Goal: Task Accomplishment & Management: Manage account settings

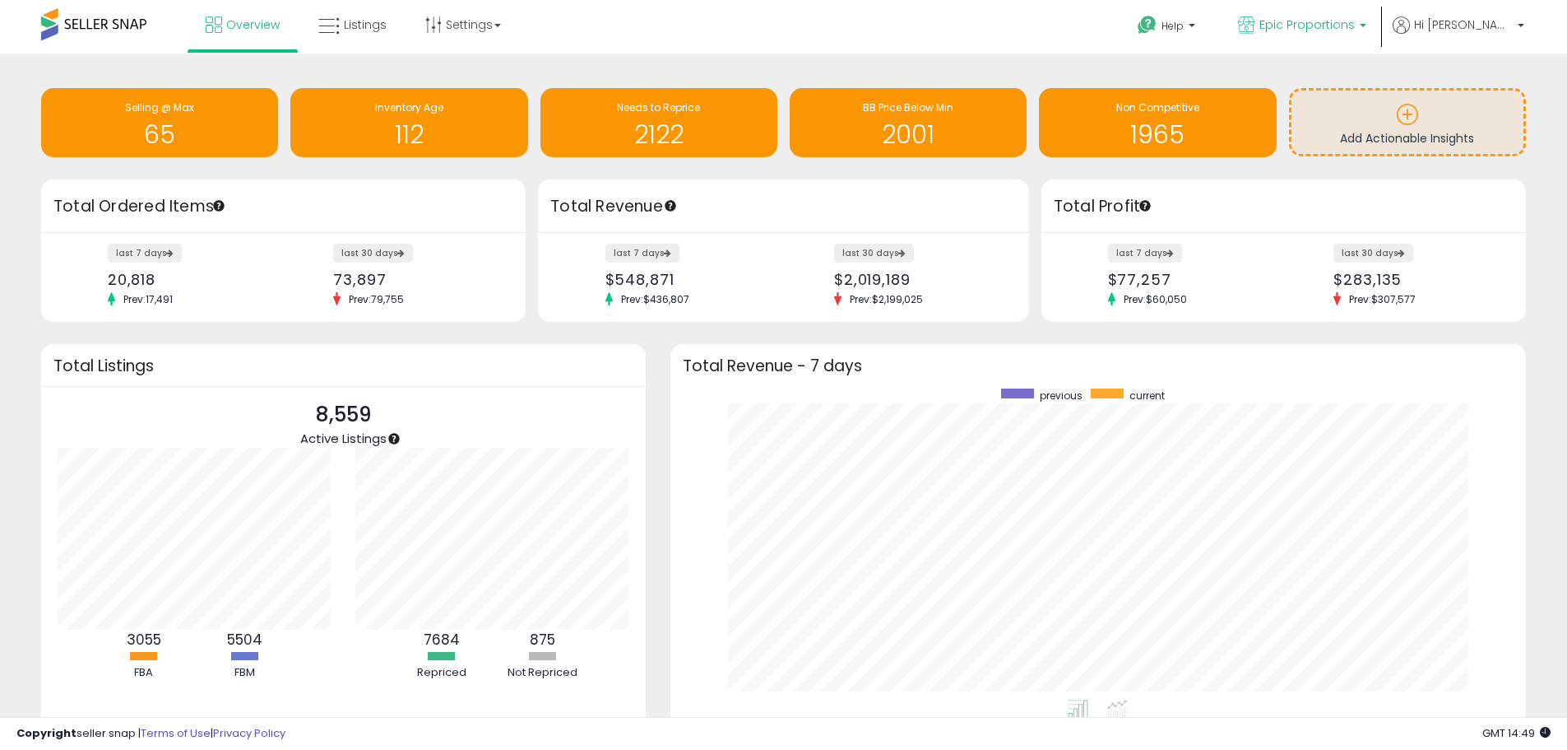
click at [1355, 26] on span "Epic Proportions" at bounding box center [1307, 24] width 95 height 16
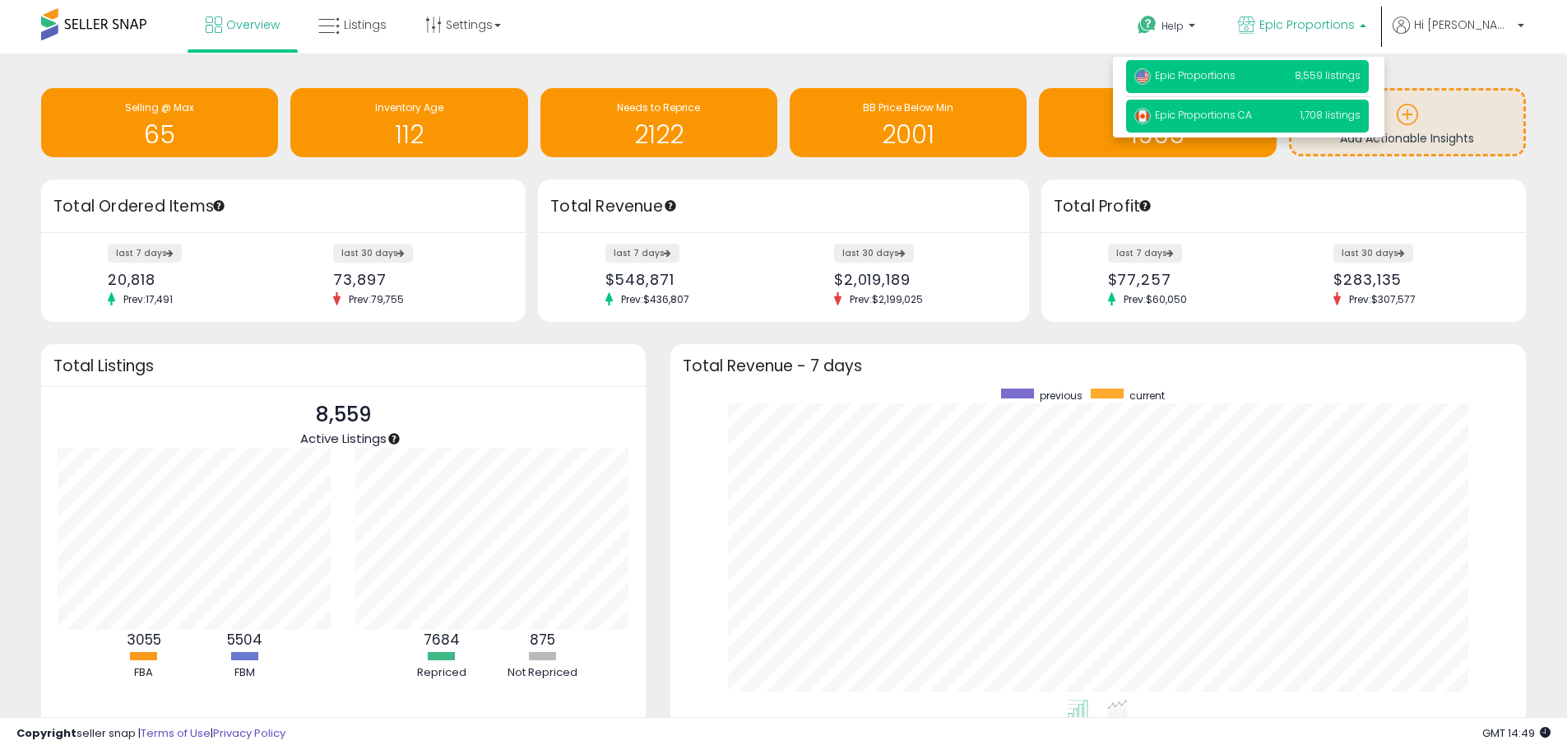
click at [1252, 114] on span "Epic Proportions CA" at bounding box center [1194, 115] width 118 height 14
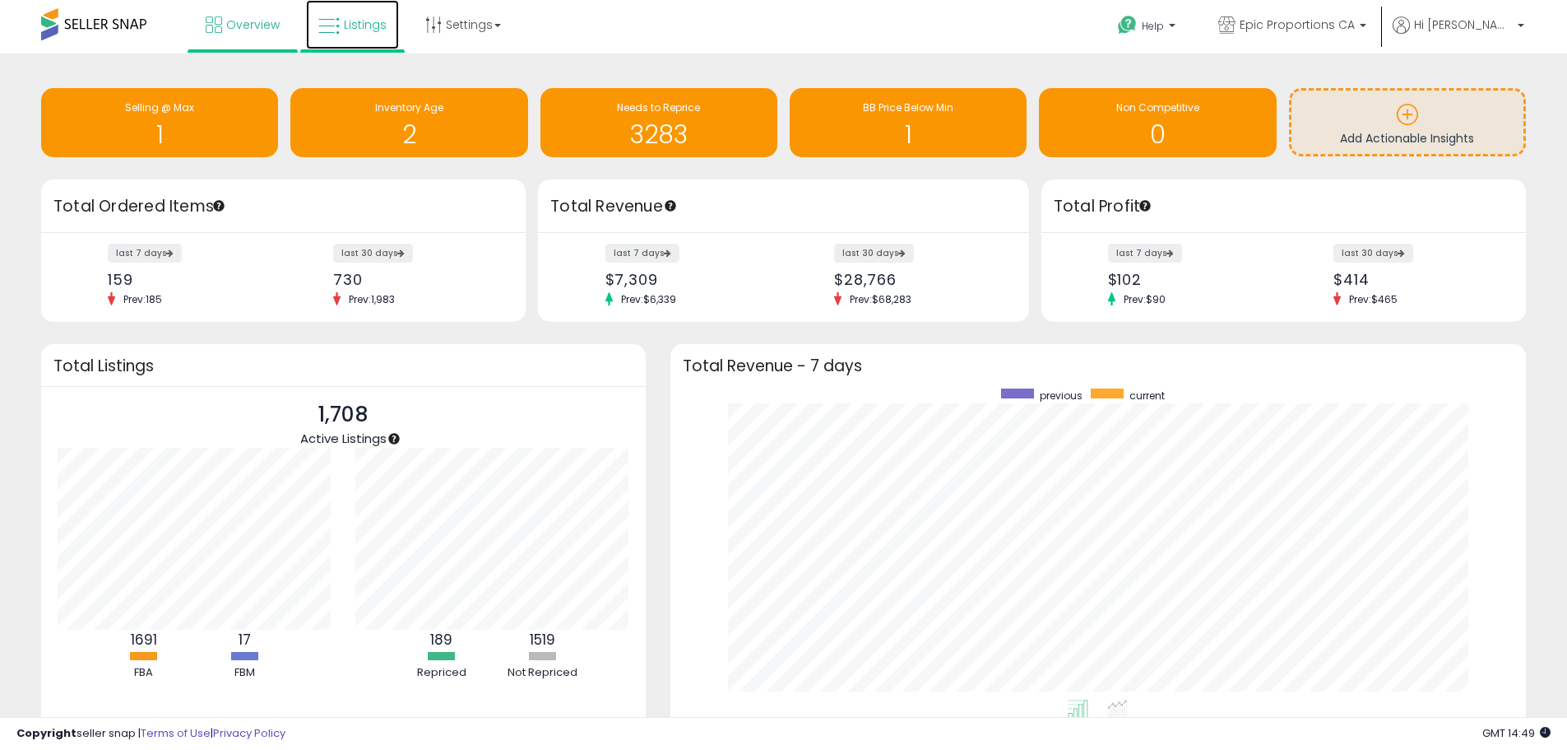
click at [334, 36] on icon at bounding box center [328, 26] width 21 height 21
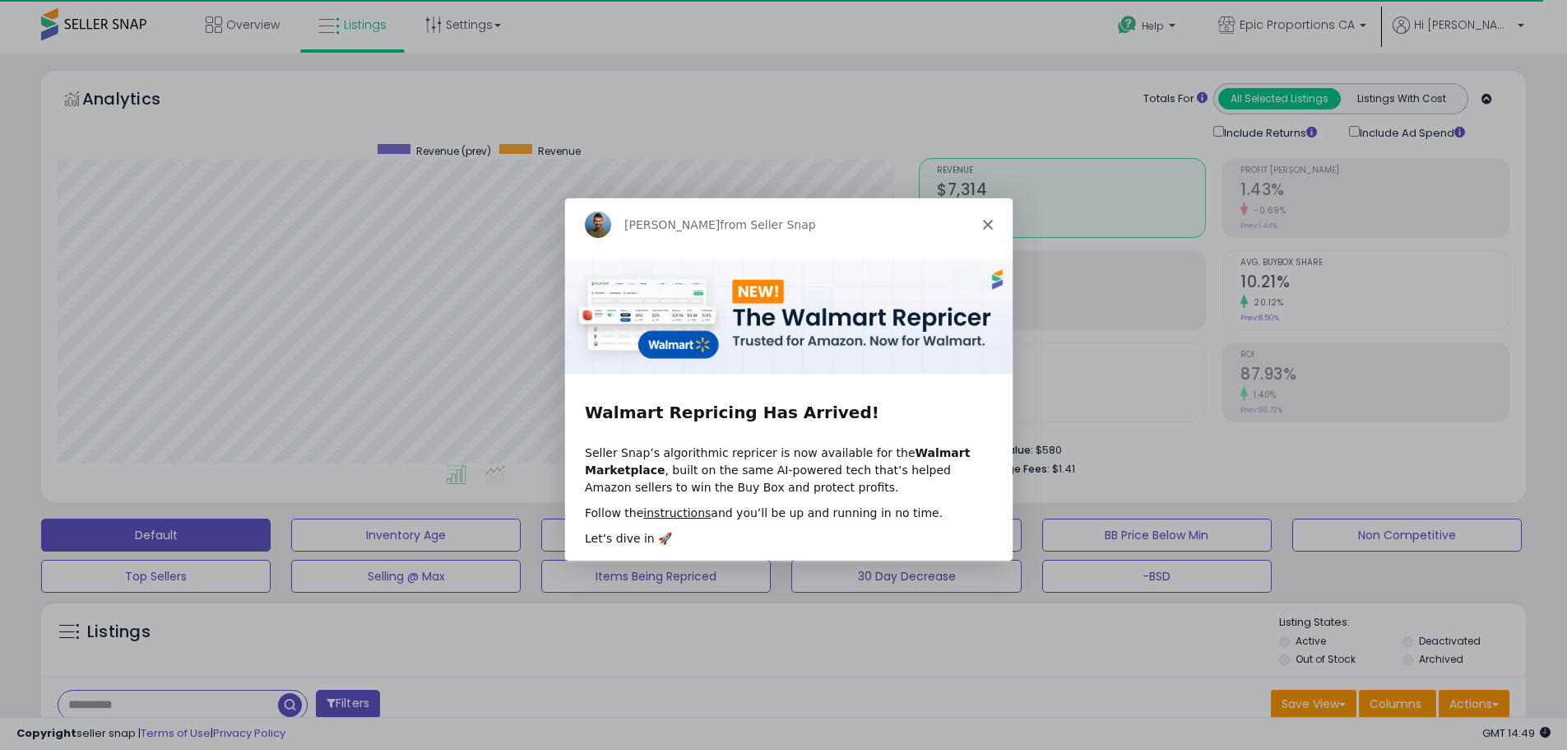
scroll to position [337, 861]
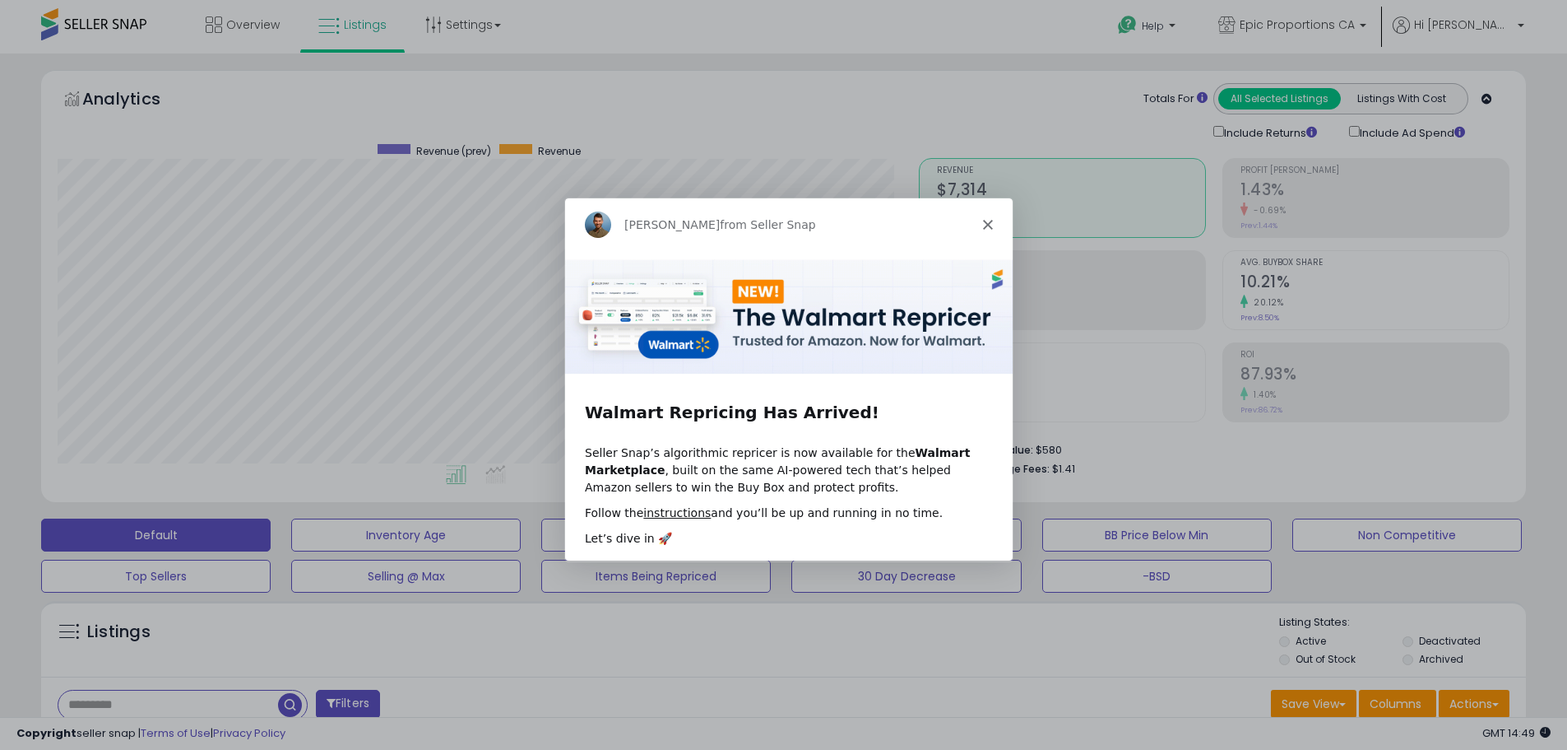
click at [982, 224] on icon "Close" at bounding box center [987, 224] width 10 height 10
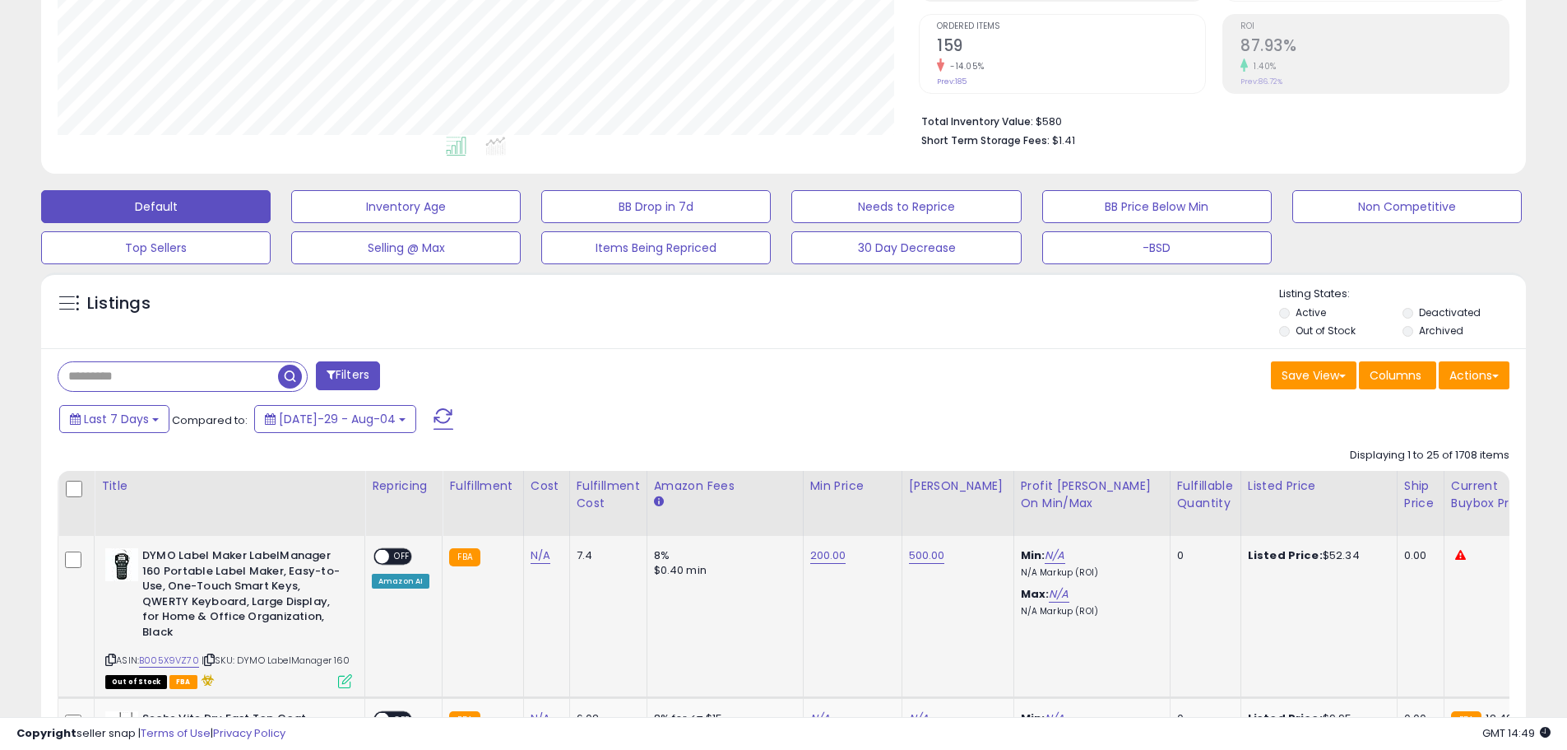
scroll to position [329, 0]
click at [151, 376] on input "text" at bounding box center [238, 375] width 361 height 29
paste input "**********"
type input "**********"
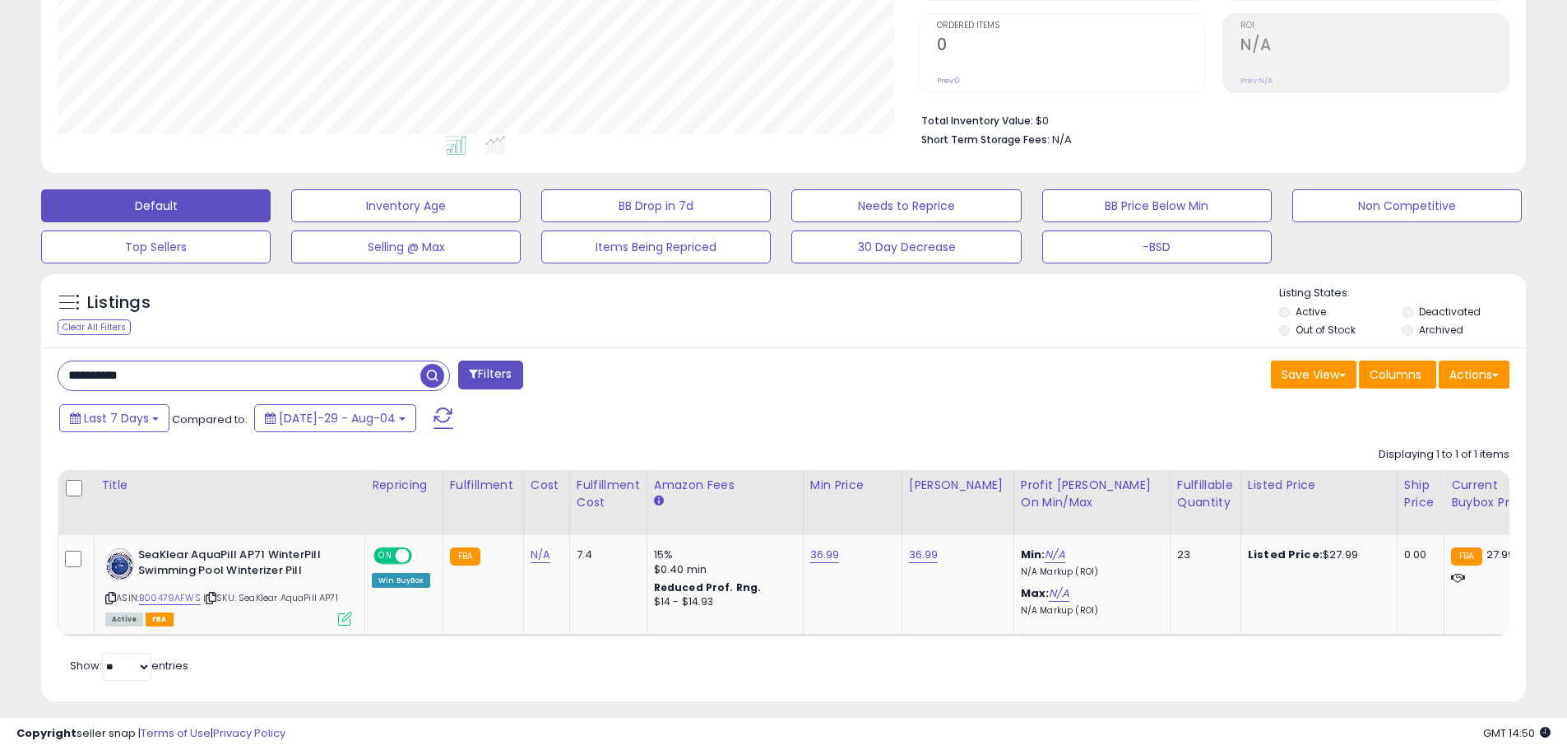
scroll to position [355, 0]
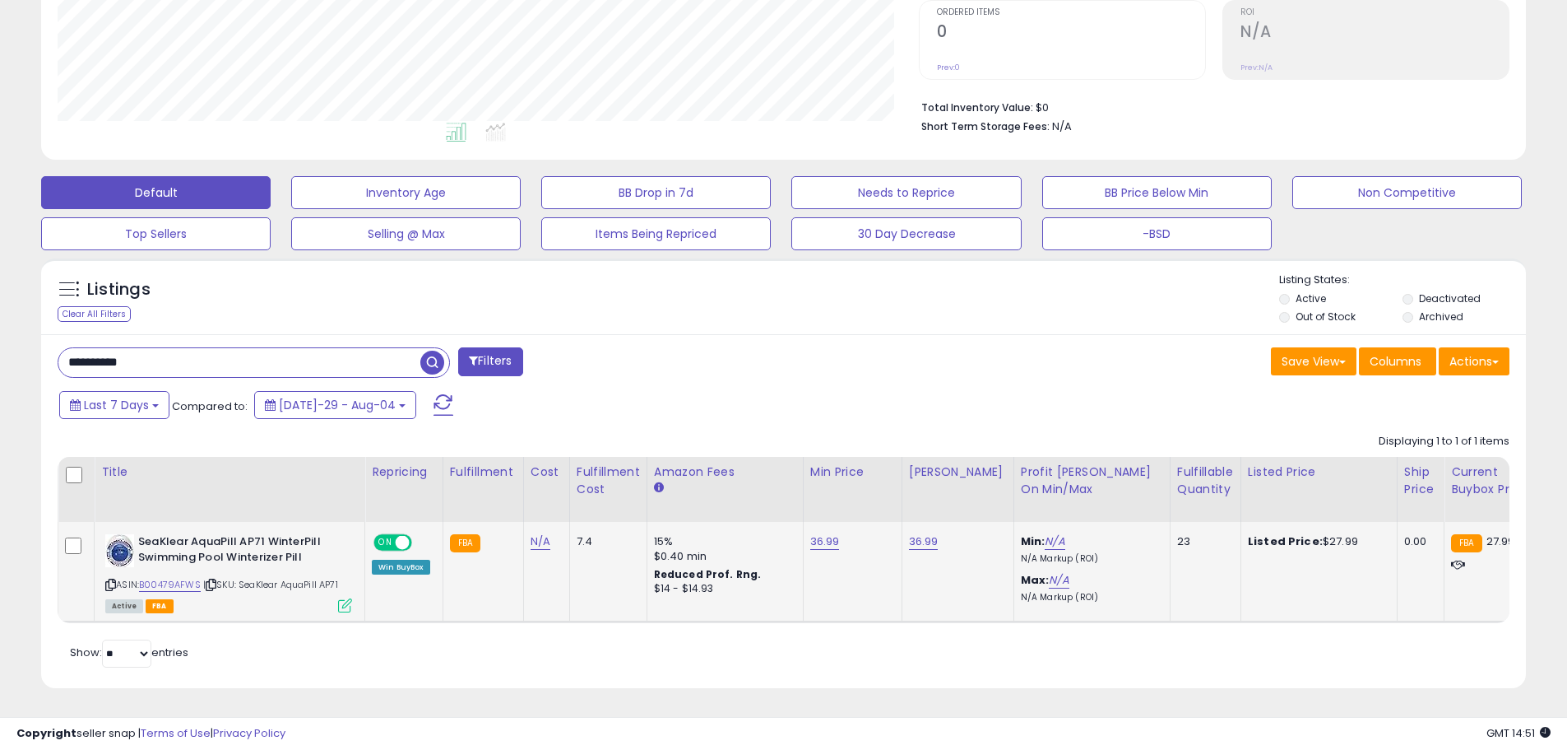
click at [1451, 534] on small "FBA" at bounding box center [1466, 543] width 30 height 18
click at [1487, 533] on span "27.99" at bounding box center [1501, 541] width 29 height 16
click at [118, 348] on input "**********" at bounding box center [239, 362] width 362 height 29
click at [1487, 533] on span "27.99" at bounding box center [1501, 541] width 29 height 16
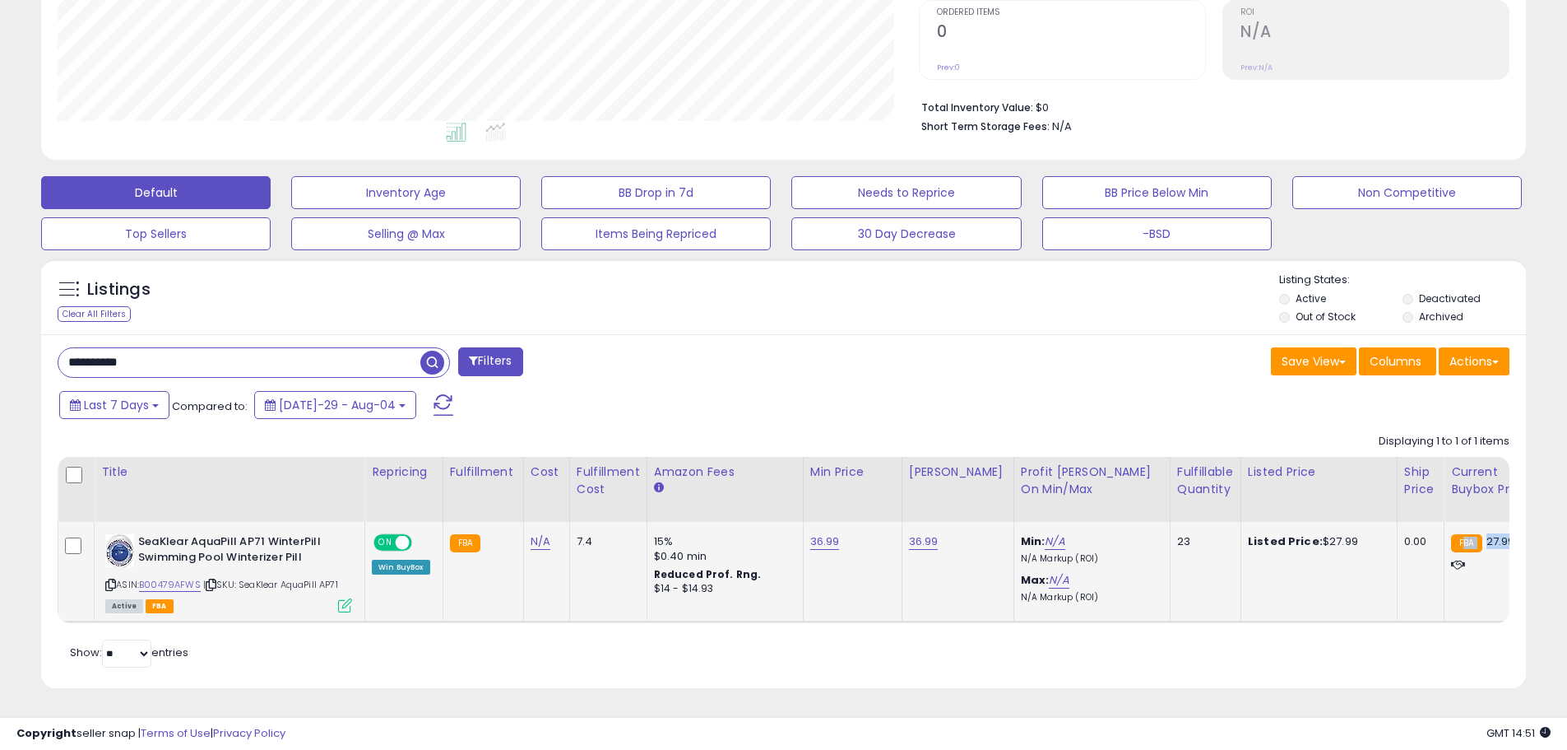
click at [1487, 533] on span "27.99" at bounding box center [1501, 541] width 29 height 16
click at [1451, 534] on small "FBA" at bounding box center [1466, 543] width 30 height 18
click at [1372, 626] on div "Retrieving listings data.. Displaying 1 to 1 of 1 items Title Repricing" at bounding box center [784, 548] width 1452 height 246
click at [1297, 535] on b "Listed Price:" at bounding box center [1285, 541] width 75 height 16
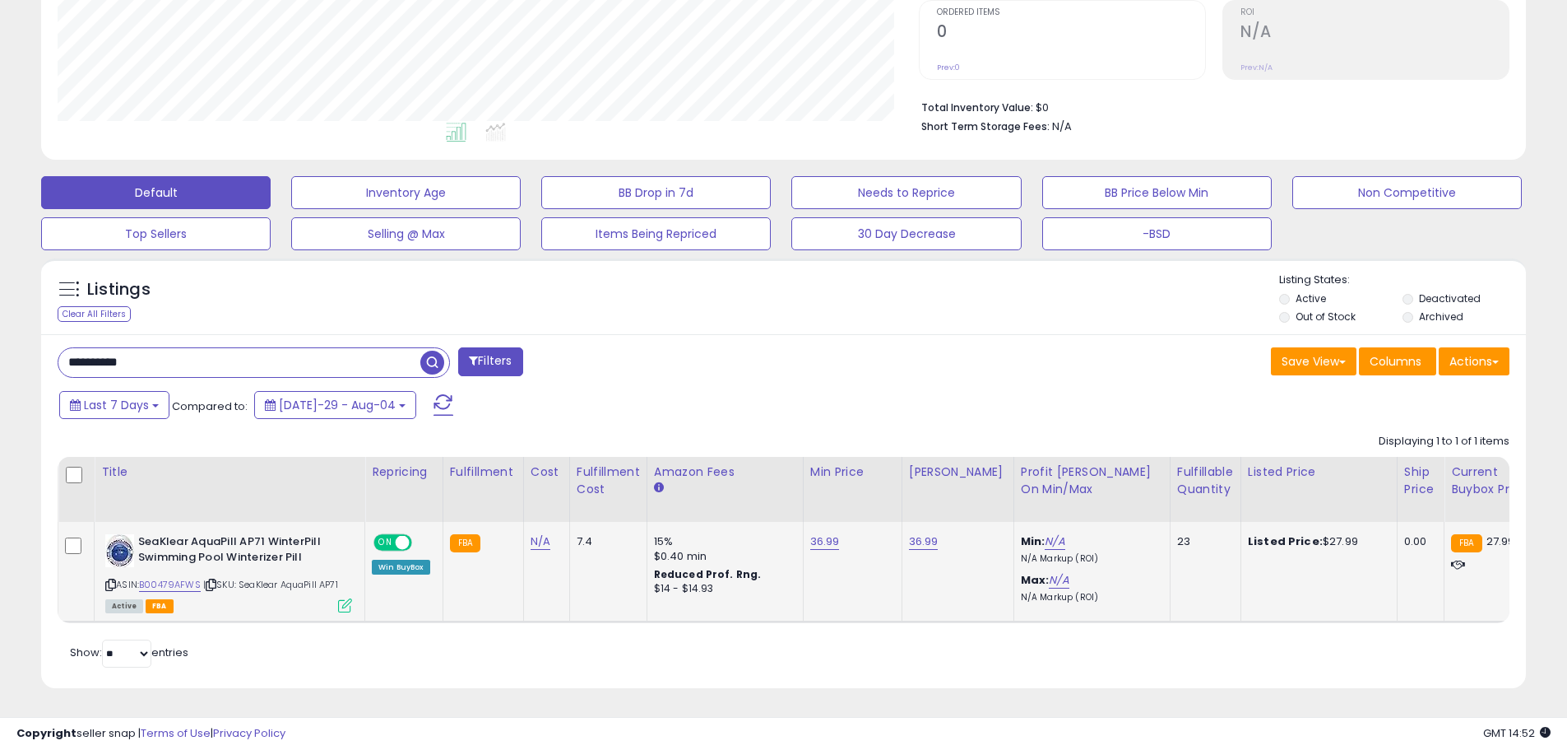
click at [944, 542] on td "36.99" at bounding box center [958, 572] width 112 height 100
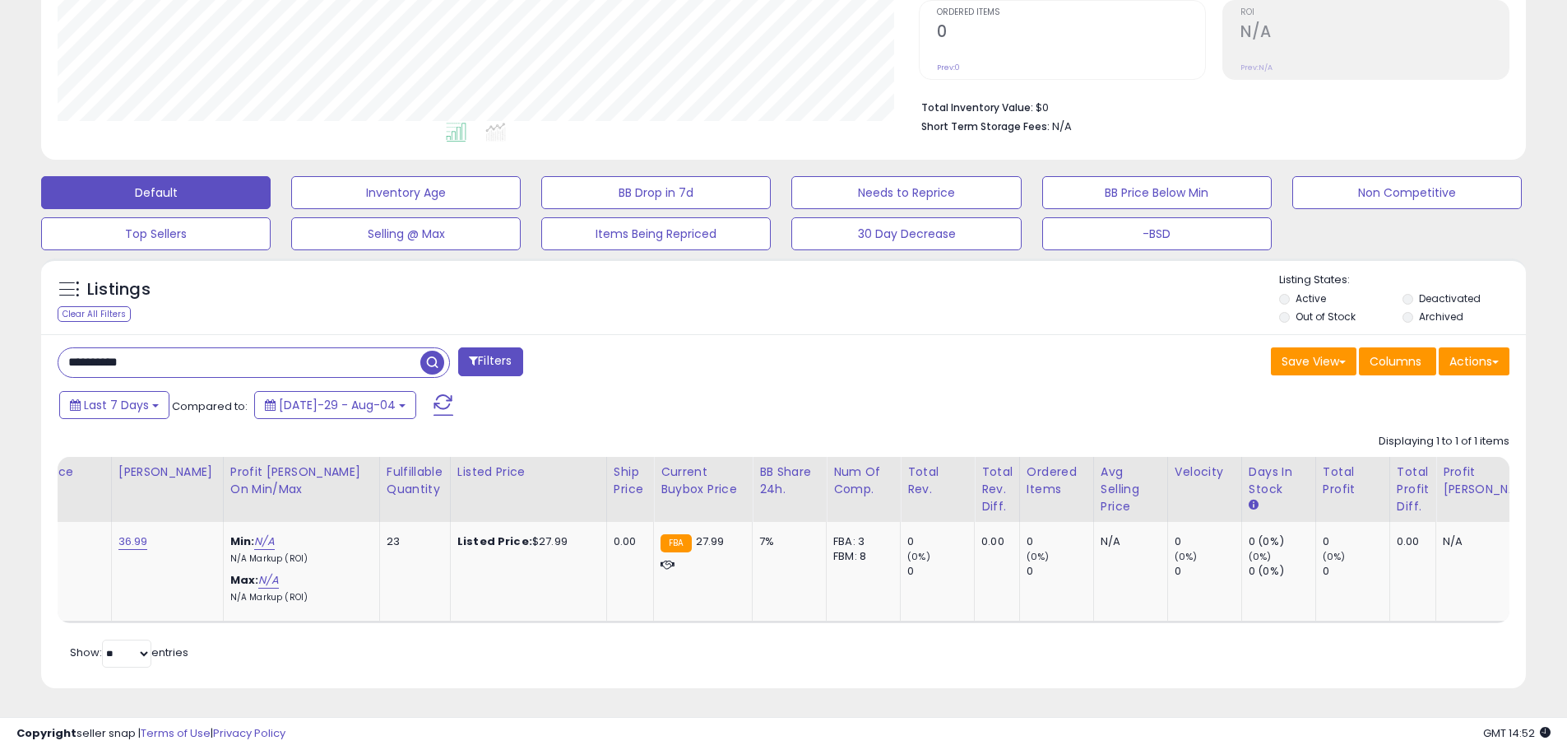
scroll to position [0, 993]
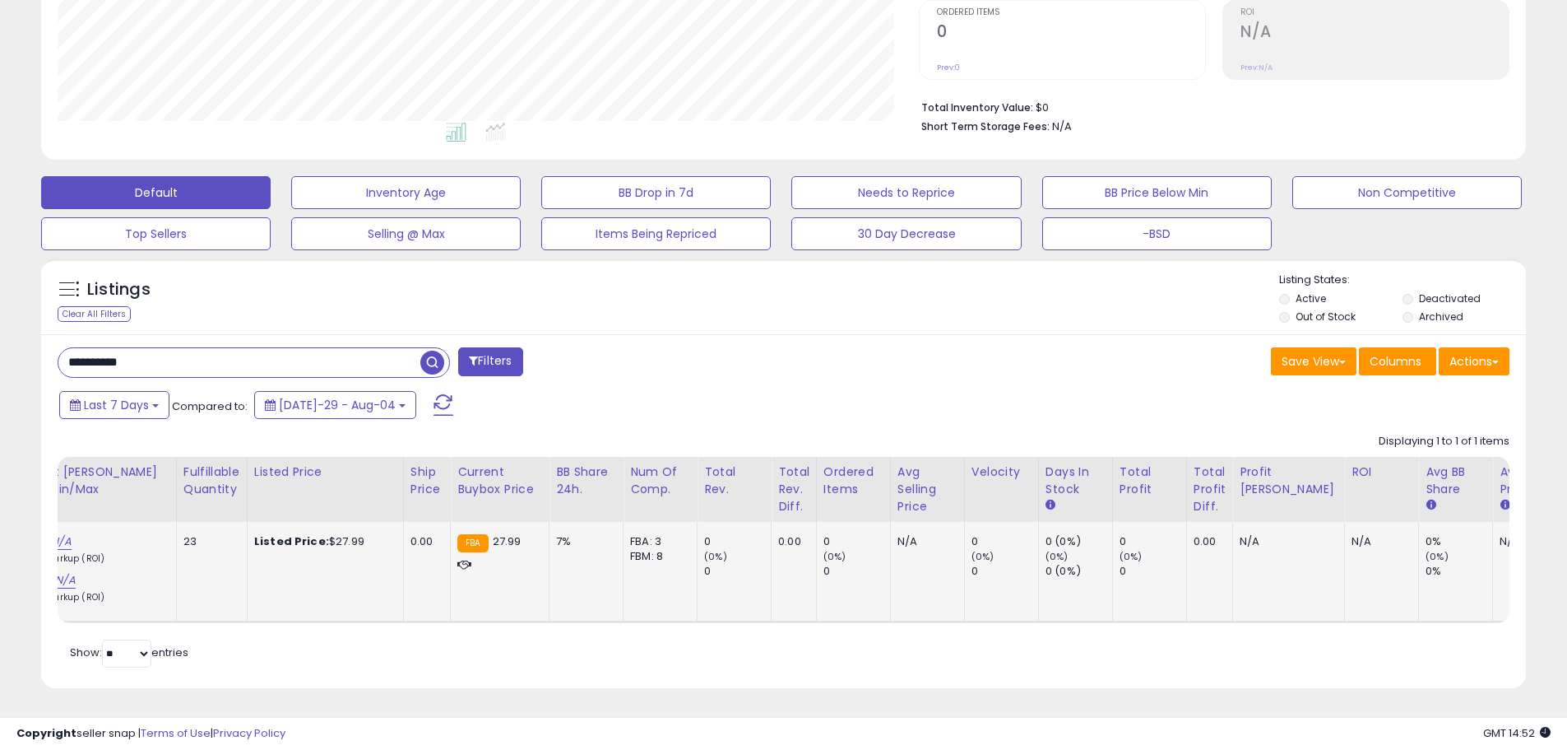
click at [713, 566] on div "0" at bounding box center [737, 571] width 67 height 15
click at [530, 540] on td "FBA 27.99" at bounding box center [500, 572] width 99 height 100
click at [506, 534] on div "FBA 27.99" at bounding box center [496, 541] width 79 height 15
click at [493, 533] on span "27.99" at bounding box center [507, 541] width 29 height 16
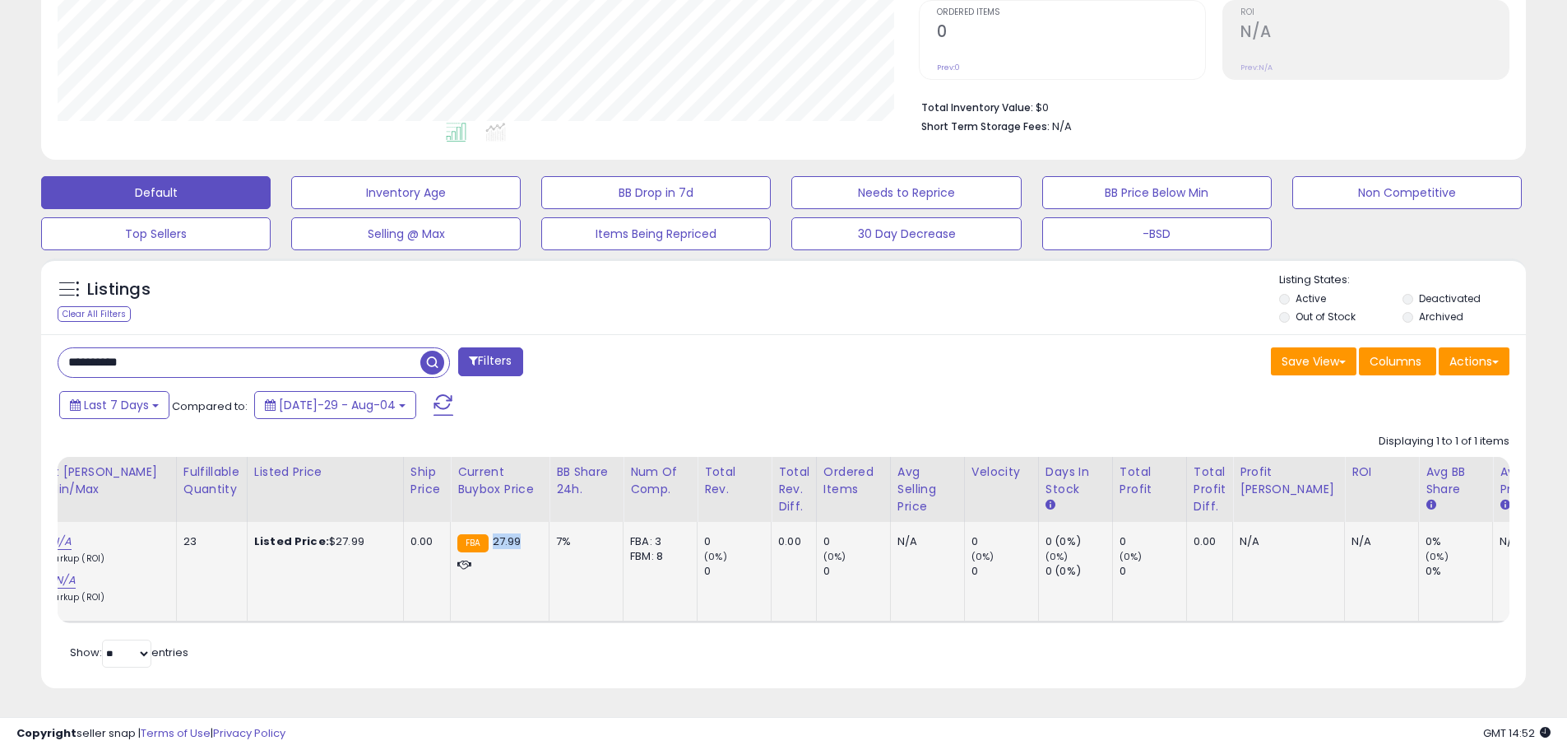
click at [493, 533] on span "27.99" at bounding box center [507, 541] width 29 height 16
click at [473, 537] on div "FBA 27.99" at bounding box center [496, 553] width 79 height 38
click at [473, 535] on div "FBA 27.99" at bounding box center [496, 541] width 79 height 15
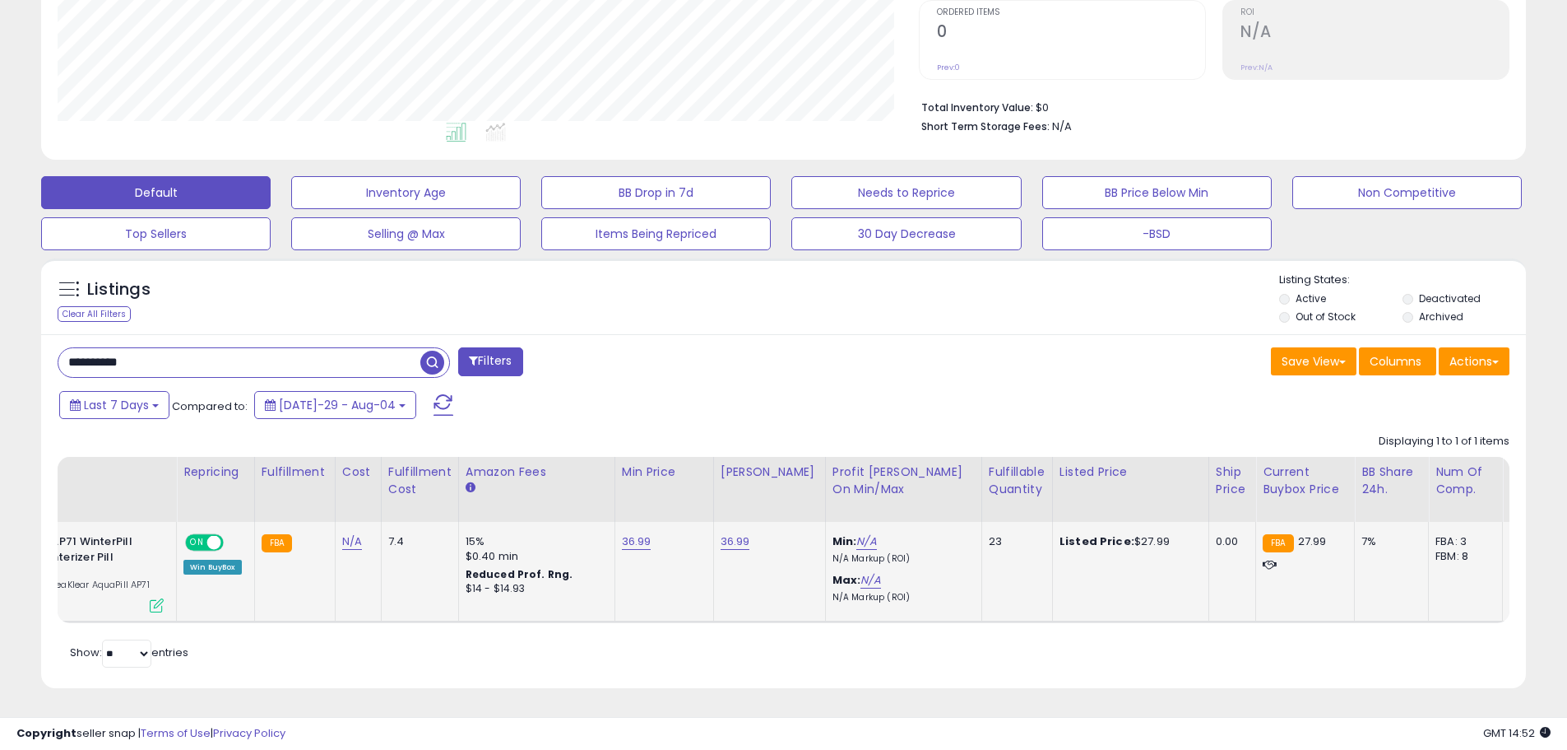
scroll to position [0, 187]
click at [644, 533] on link "36.99" at bounding box center [639, 541] width 30 height 16
click at [694, 496] on button "submit" at bounding box center [680, 499] width 28 height 25
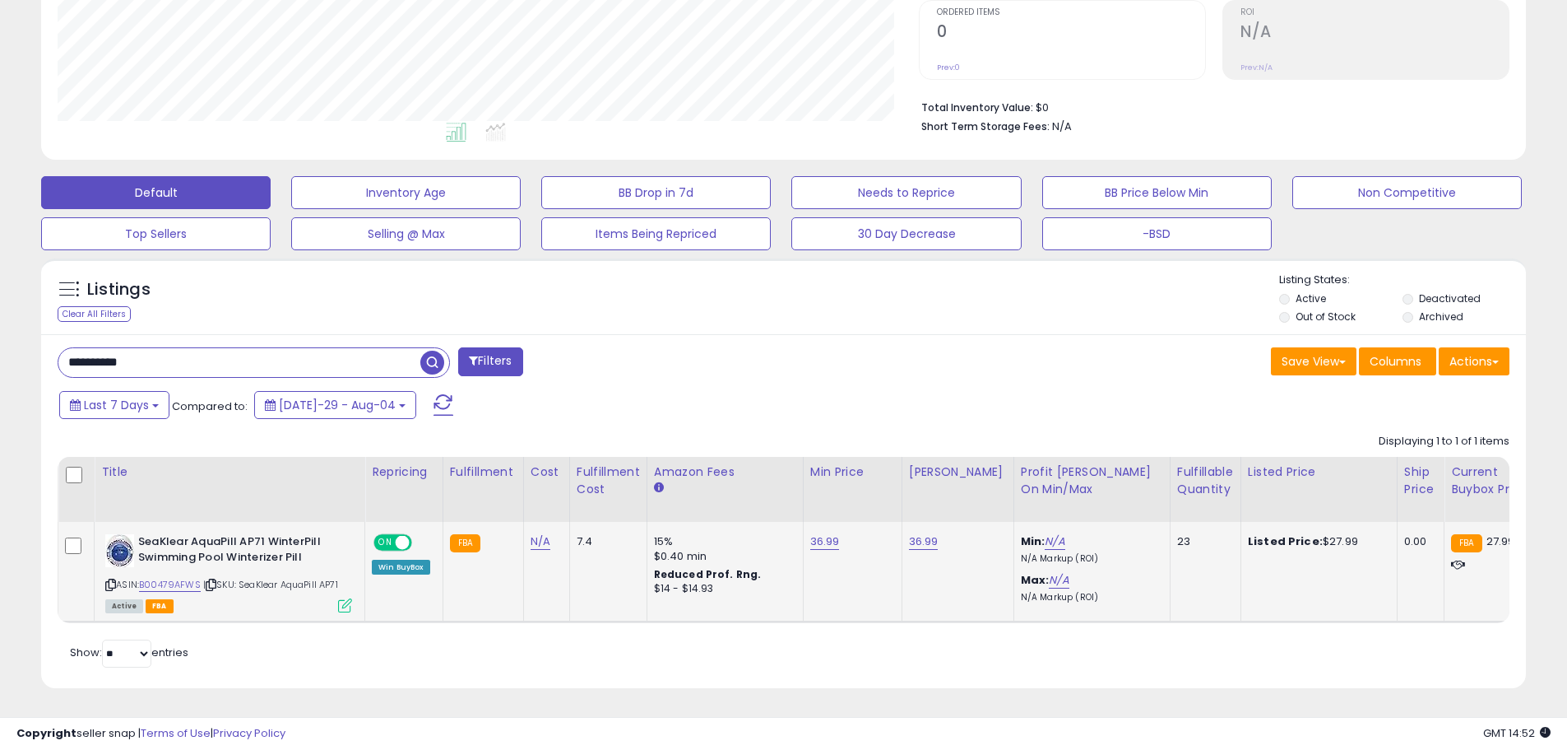
click at [770, 272] on div at bounding box center [785, 272] width 987 height 1
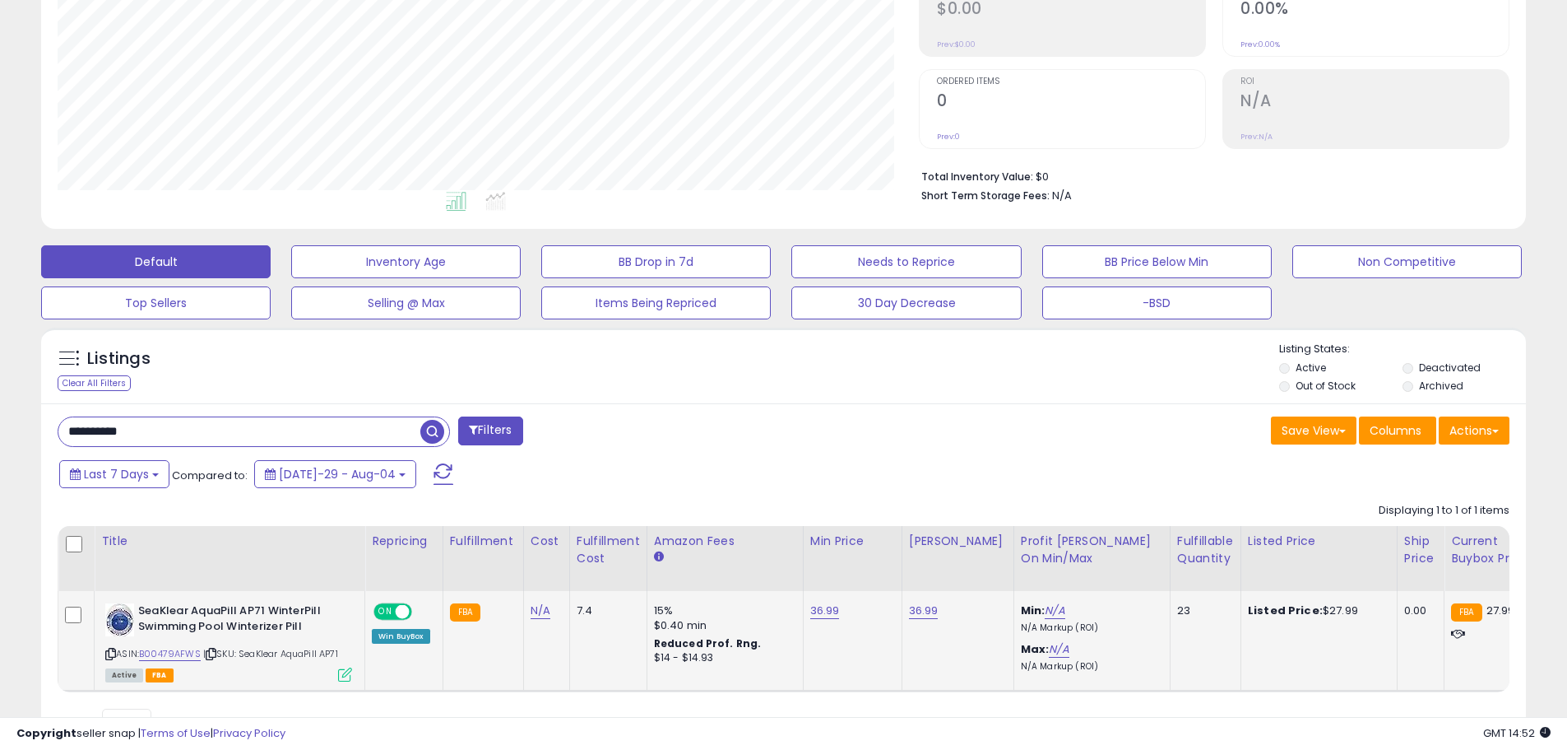
scroll to position [272, 0]
drag, startPoint x: 334, startPoint y: 171, endPoint x: 410, endPoint y: 456, distance: 294.6
click at [643, 455] on div "**********" at bounding box center [783, 581] width 1485 height 354
click at [183, 434] on input "**********" at bounding box center [239, 432] width 362 height 29
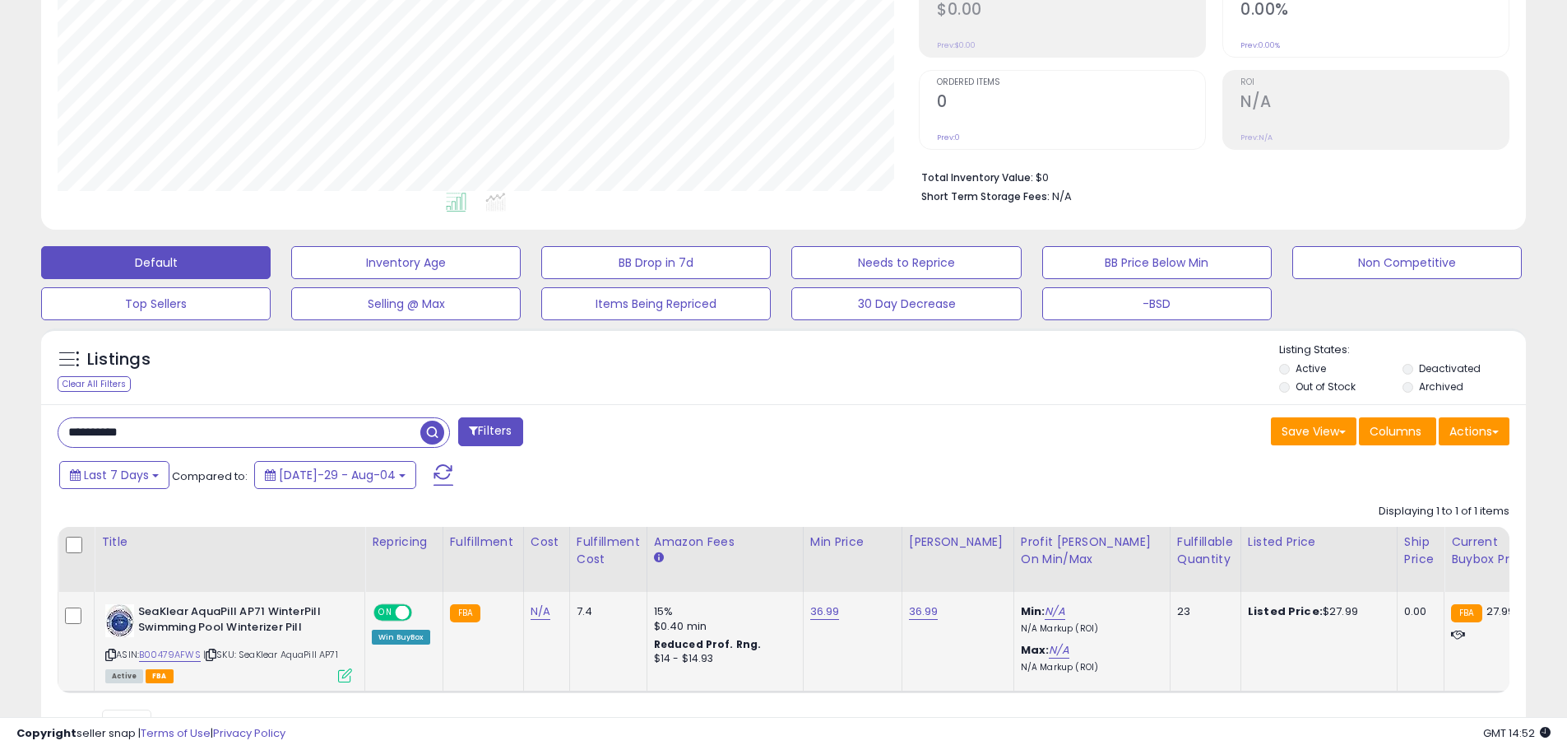
click at [183, 434] on input "**********" at bounding box center [239, 432] width 362 height 29
